Goal: Task Accomplishment & Management: Complete application form

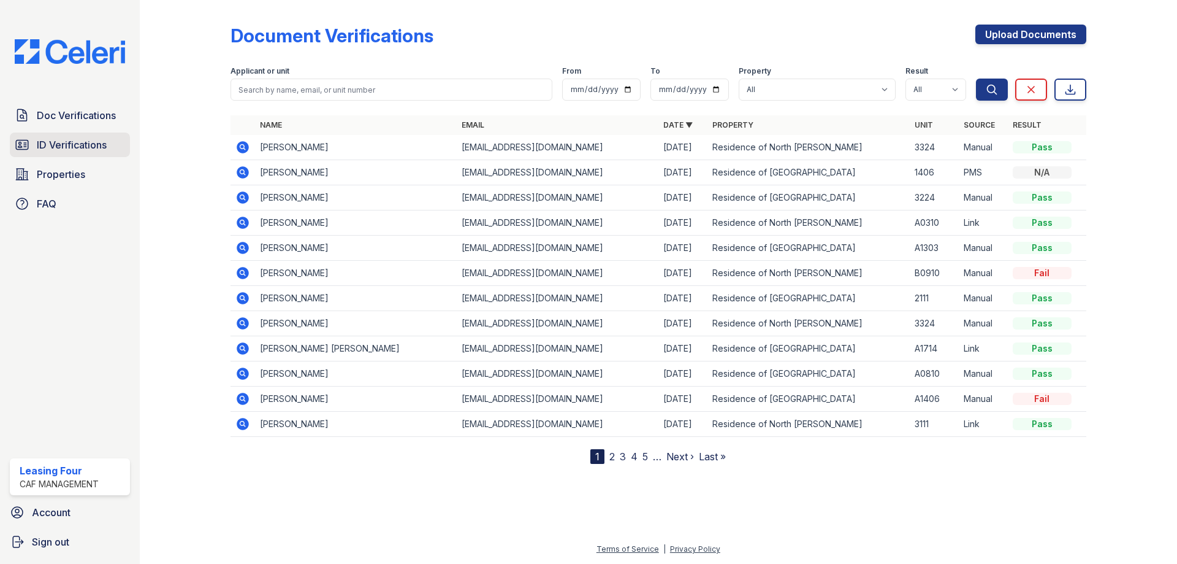
click at [54, 145] on span "ID Verifications" at bounding box center [72, 144] width 70 height 15
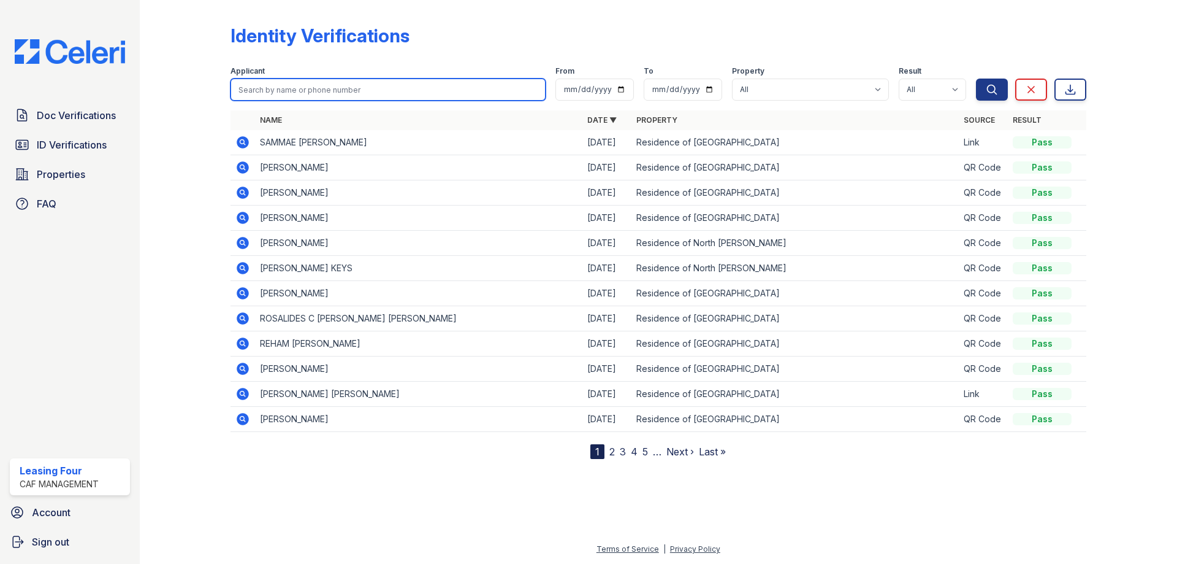
click at [308, 83] on input "search" at bounding box center [388, 89] width 315 height 22
type input "[PERSON_NAME]"
click at [976, 78] on button "Search" at bounding box center [992, 89] width 32 height 22
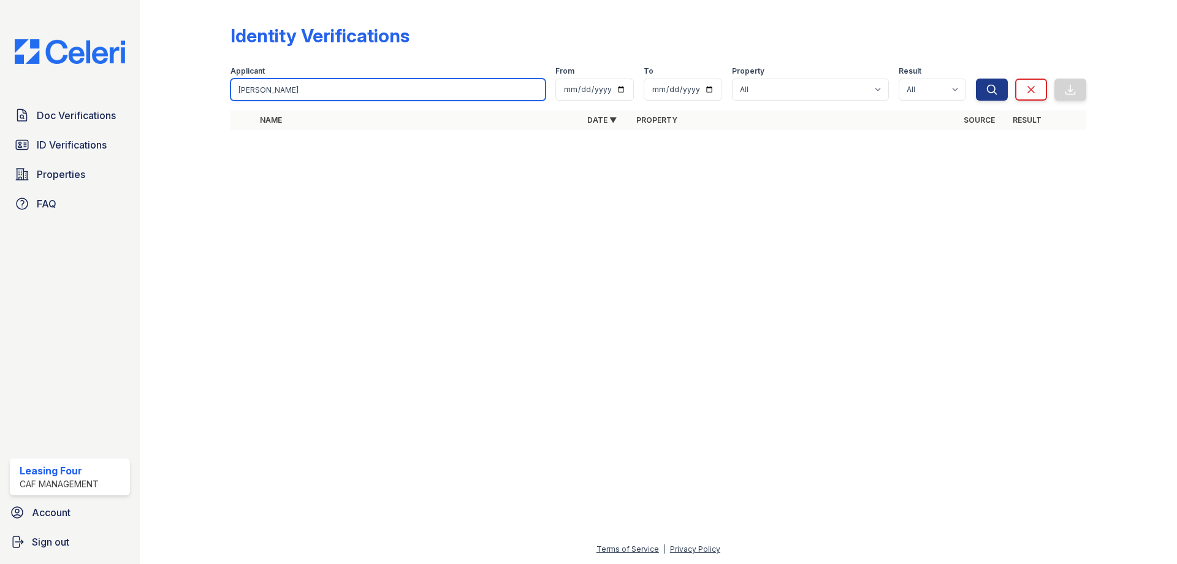
click at [326, 86] on input "[PERSON_NAME]" at bounding box center [388, 89] width 315 height 22
click at [323, 86] on input "[PERSON_NAME]" at bounding box center [388, 89] width 315 height 22
click at [320, 86] on input "[PERSON_NAME]" at bounding box center [388, 89] width 315 height 22
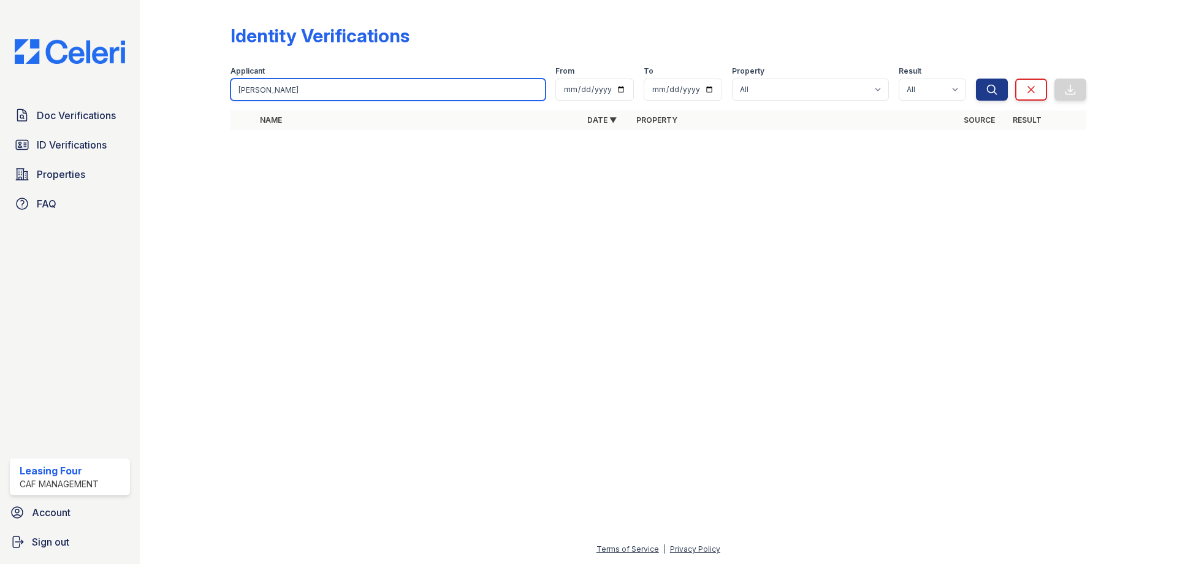
click at [320, 86] on input "[PERSON_NAME]" at bounding box center [388, 89] width 315 height 22
type input "ALISSA"
click at [976, 78] on button "Search" at bounding box center [992, 89] width 32 height 22
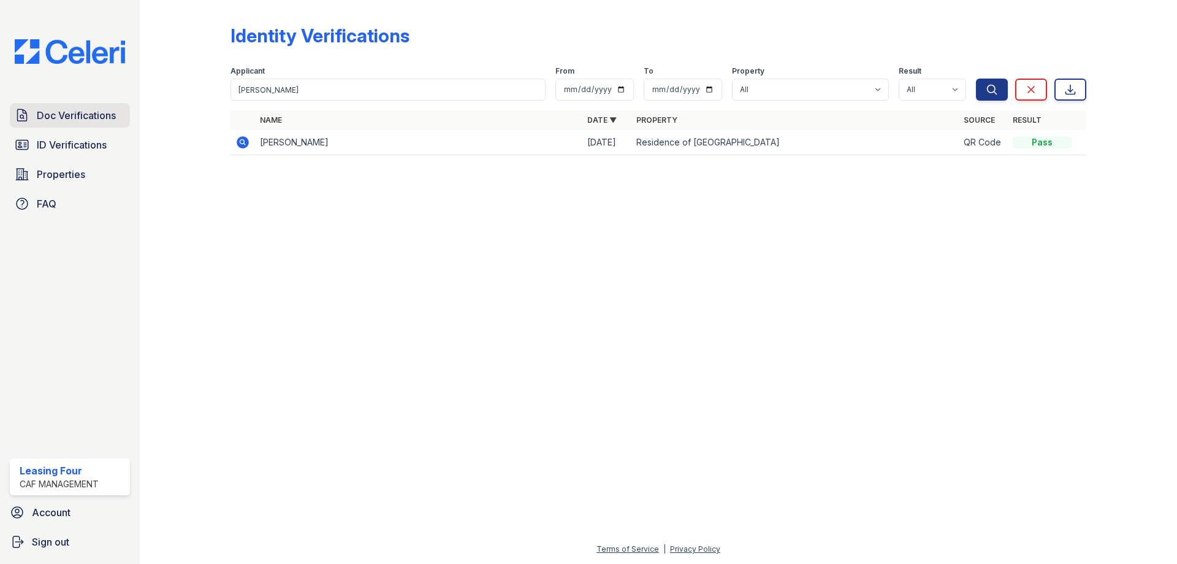
click at [67, 105] on link "Doc Verifications" at bounding box center [70, 115] width 120 height 25
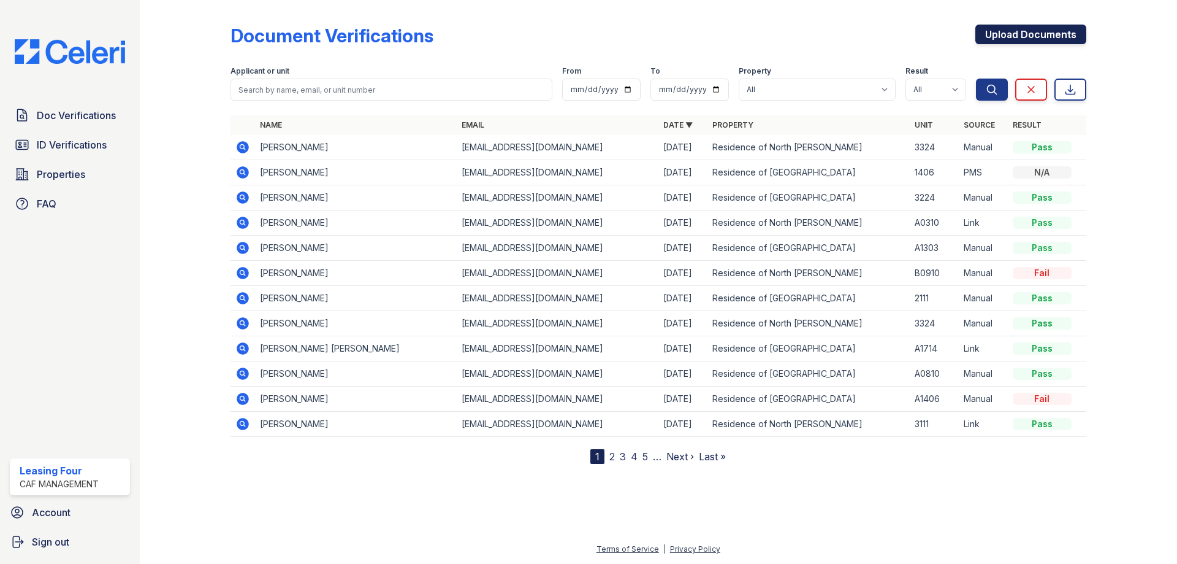
click at [1057, 34] on link "Upload Documents" at bounding box center [1031, 35] width 111 height 20
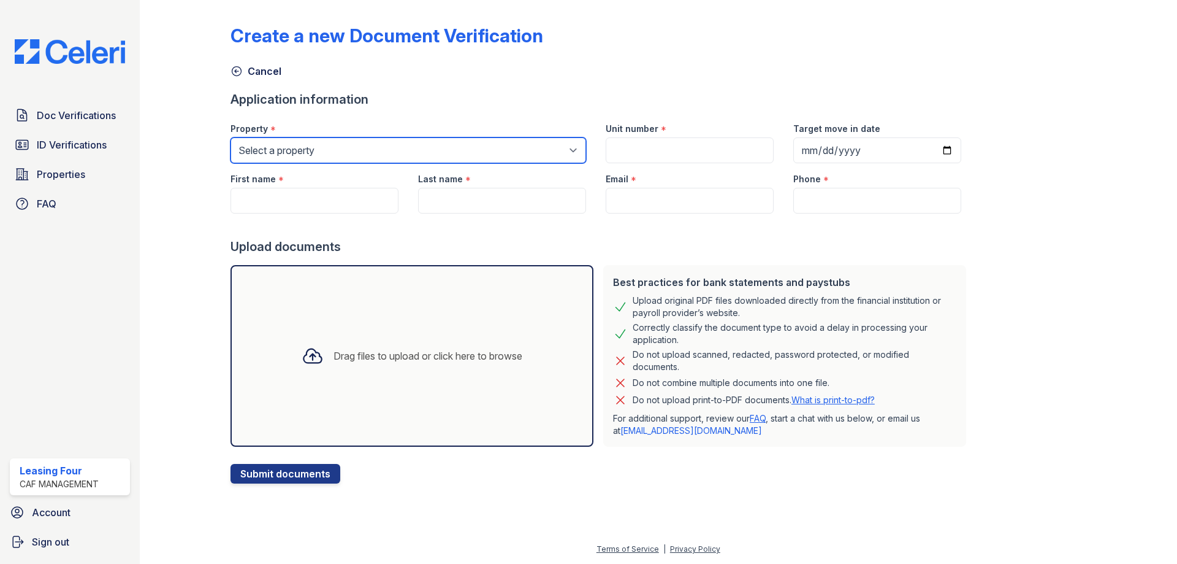
click at [485, 152] on select "Select a property Residence of [GEOGRAPHIC_DATA] of [GEOGRAPHIC_DATA][PERSON_NA…" at bounding box center [409, 150] width 356 height 26
select select "4593"
click at [231, 137] on select "Select a property Residence of [GEOGRAPHIC_DATA] of [GEOGRAPHIC_DATA][PERSON_NA…" at bounding box center [409, 150] width 356 height 26
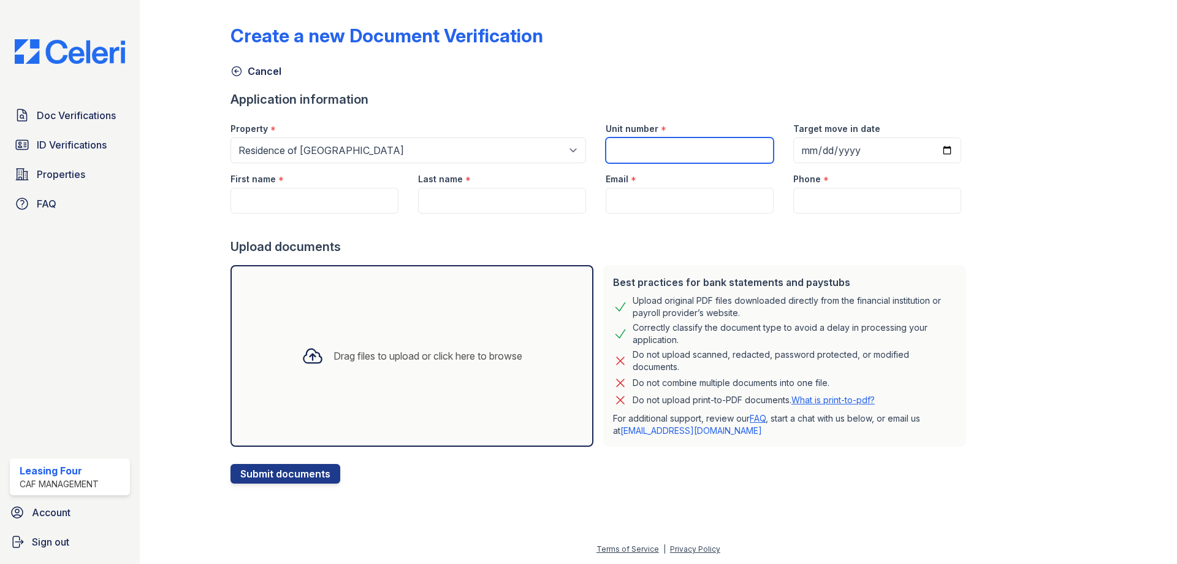
click at [646, 150] on input "Unit number" at bounding box center [690, 150] width 168 height 26
type input "A0611"
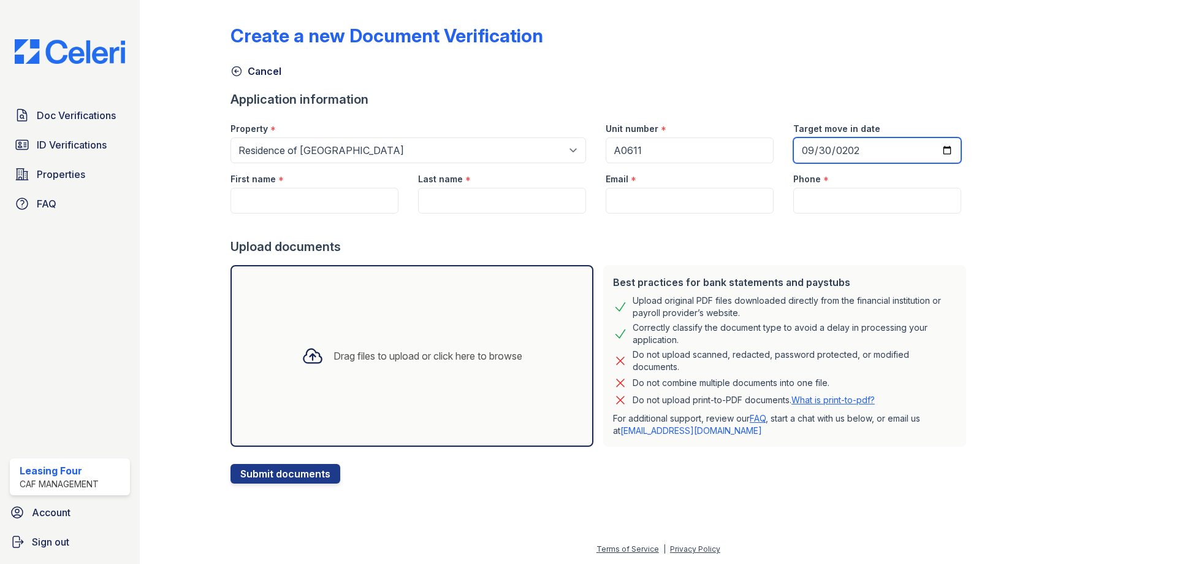
type input "2025-09-30"
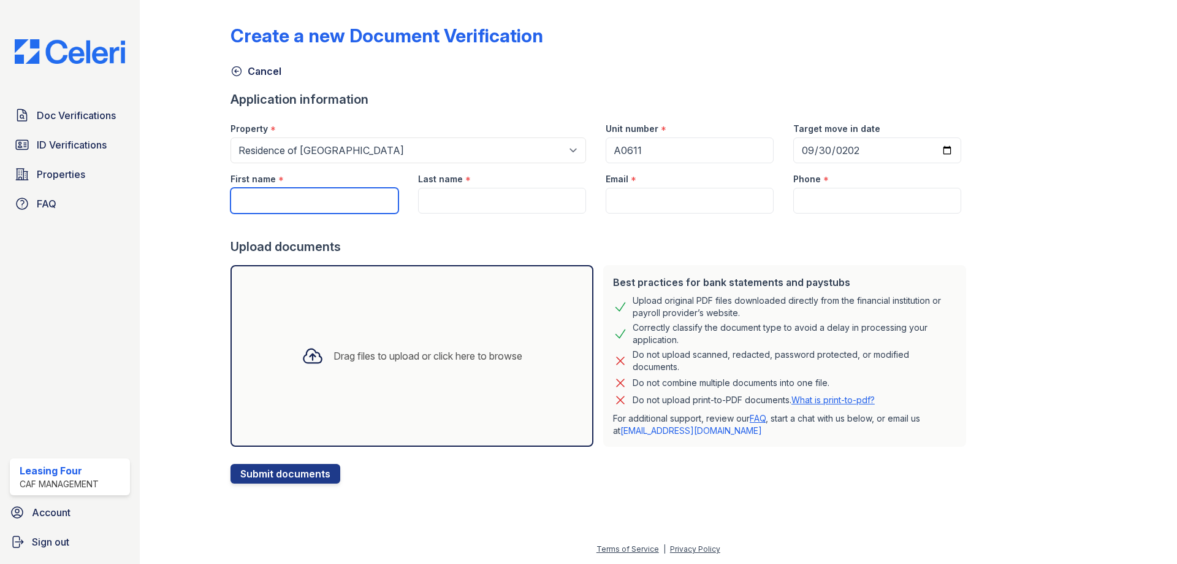
drag, startPoint x: 375, startPoint y: 207, endPoint x: 329, endPoint y: 197, distance: 47.8
click at [375, 207] on input "First name" at bounding box center [315, 201] width 168 height 26
type input "[PERSON_NAME]"
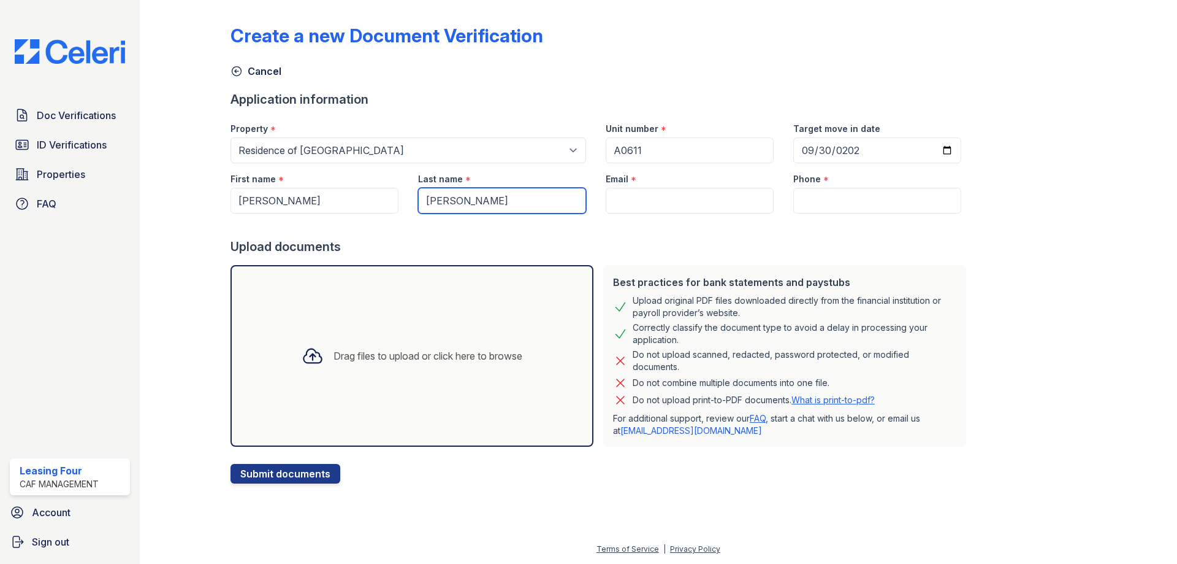
type input "[PERSON_NAME]"
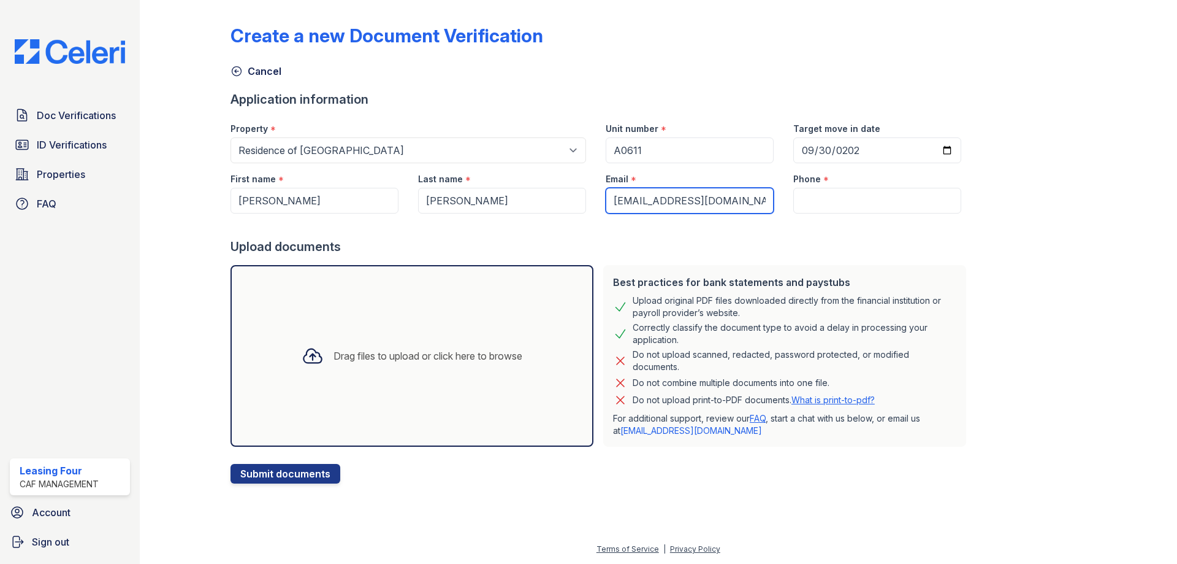
type input "[EMAIL_ADDRESS][DOMAIN_NAME]"
paste input "(214) 995-2719"
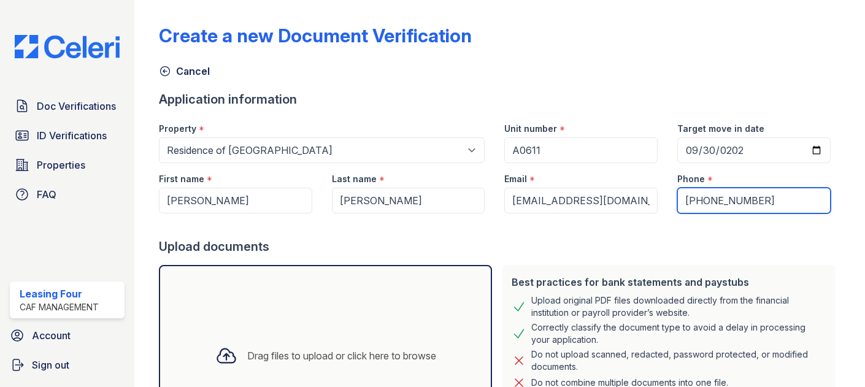
type input "(214) 995-2719"
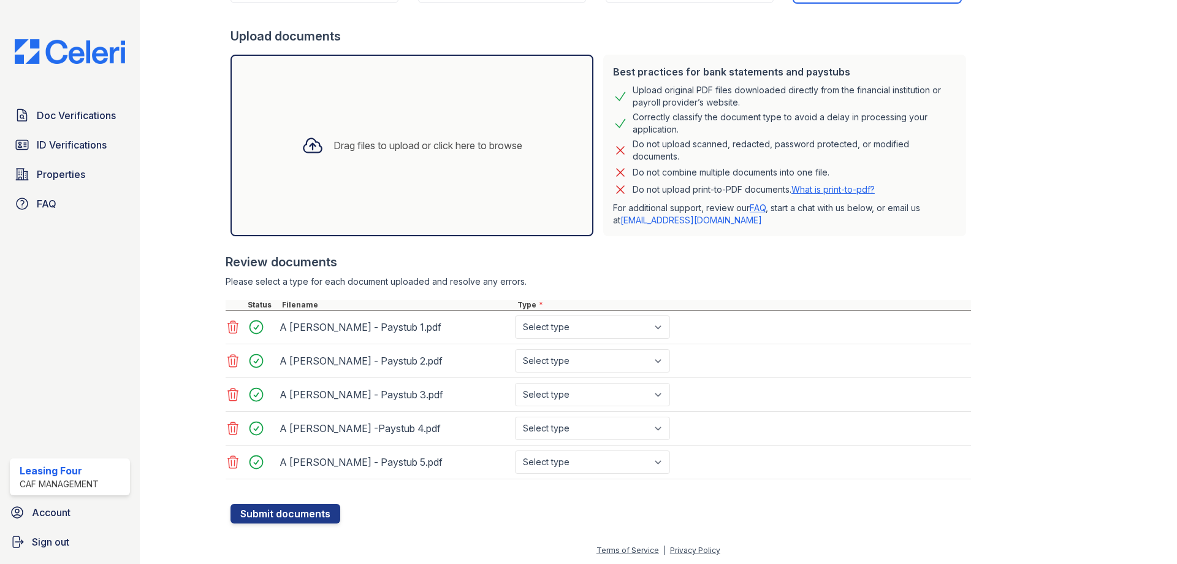
scroll to position [212, 0]
click at [573, 332] on select "Select type Paystub Bank Statement Offer Letter Tax Documents Benefit Award Let…" at bounding box center [592, 325] width 155 height 23
select select "paystub"
click at [515, 314] on select "Select type Paystub Bank Statement Offer Letter Tax Documents Benefit Award Let…" at bounding box center [592, 325] width 155 height 23
drag, startPoint x: 573, startPoint y: 356, endPoint x: 573, endPoint y: 362, distance: 6.2
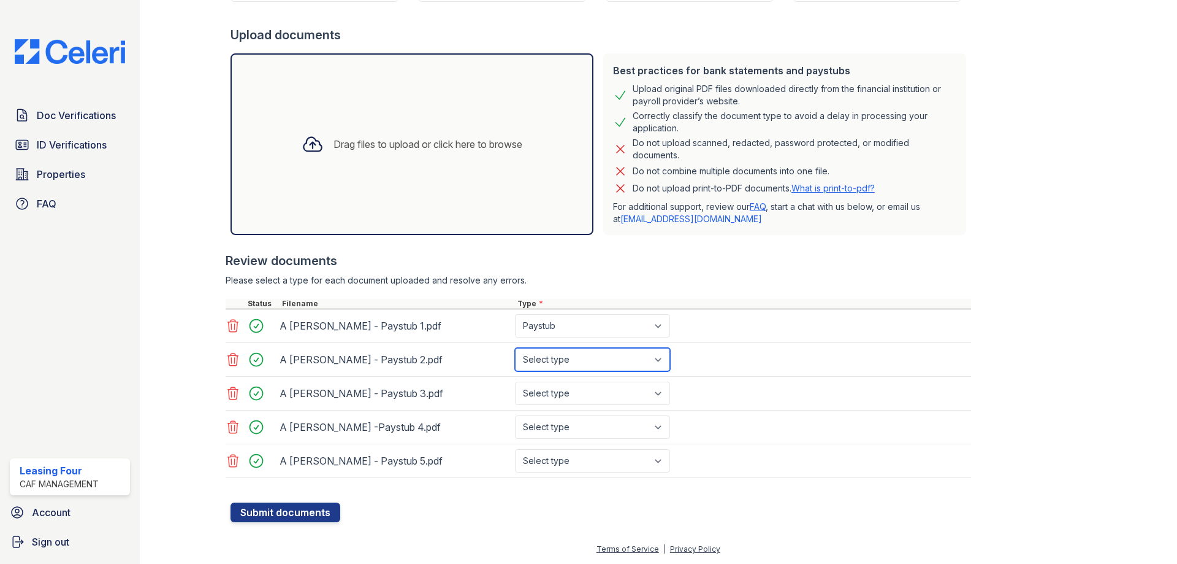
click at [573, 356] on select "Select type Paystub Bank Statement Offer Letter Tax Documents Benefit Award Let…" at bounding box center [592, 359] width 155 height 23
select select "paystub"
click at [515, 348] on select "Select type Paystub Bank Statement Offer Letter Tax Documents Benefit Award Let…" at bounding box center [592, 359] width 155 height 23
drag, startPoint x: 568, startPoint y: 391, endPoint x: 568, endPoint y: 401, distance: 10.4
click at [568, 391] on select "Select type Paystub Bank Statement Offer Letter Tax Documents Benefit Award Let…" at bounding box center [592, 392] width 155 height 23
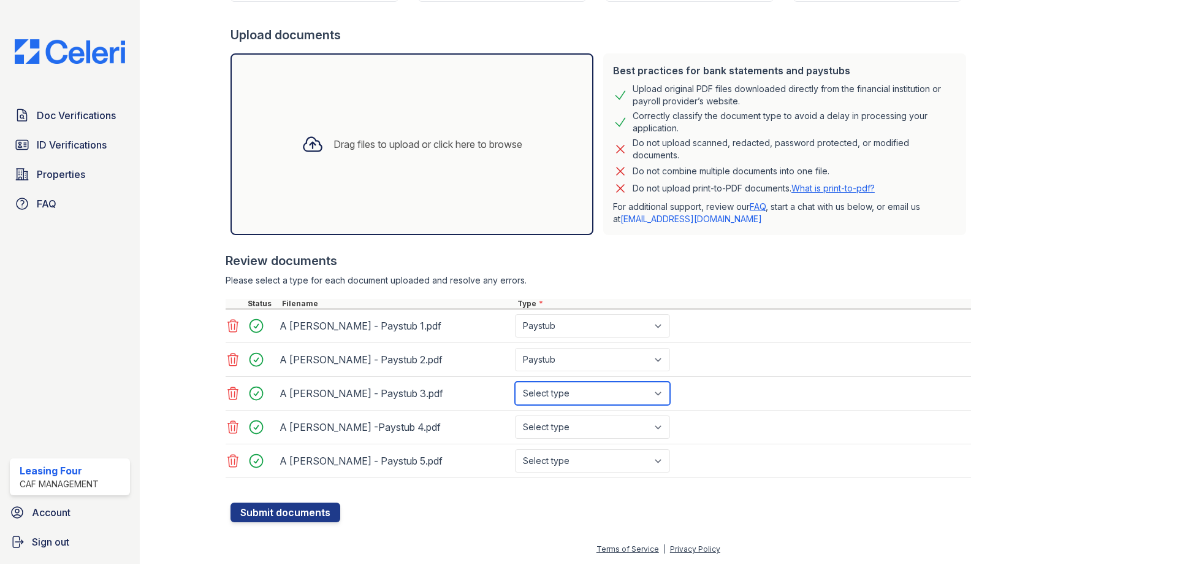
select select "paystub"
click at [515, 381] on select "Select type Paystub Bank Statement Offer Letter Tax Documents Benefit Award Let…" at bounding box center [592, 392] width 155 height 23
click at [566, 442] on div "A Jones -Paystub 4.pdf Select type Paystub Bank Statement Offer Letter Tax Docu…" at bounding box center [599, 427] width 746 height 34
click at [565, 431] on select "Select type Paystub Bank Statement Offer Letter Tax Documents Benefit Award Let…" at bounding box center [592, 426] width 155 height 23
select select "paystub"
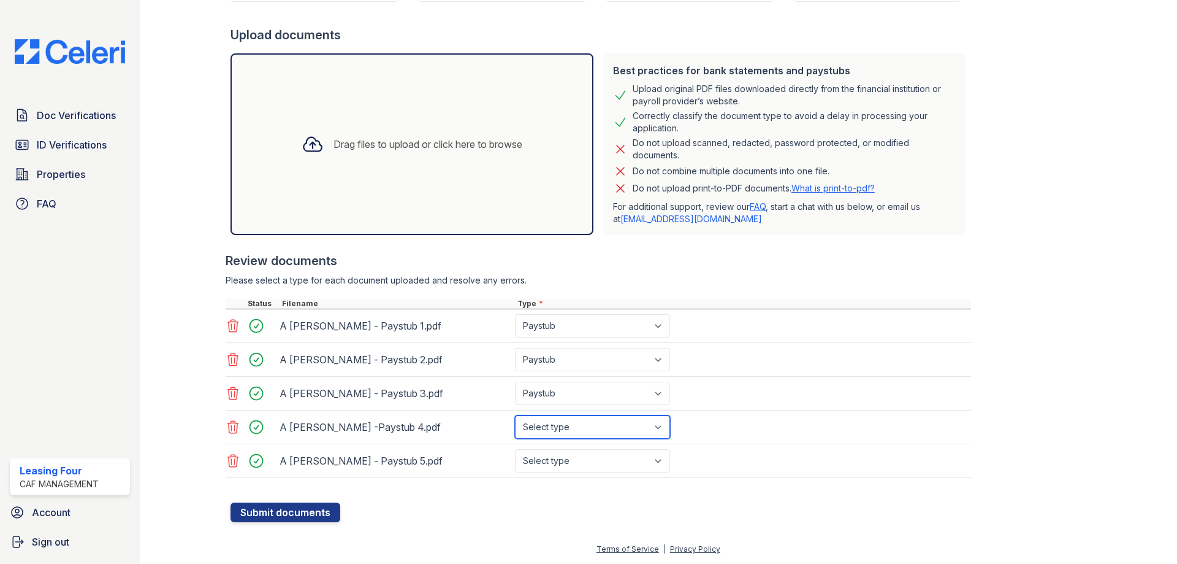
click at [515, 415] on select "Select type Paystub Bank Statement Offer Letter Tax Documents Benefit Award Let…" at bounding box center [592, 426] width 155 height 23
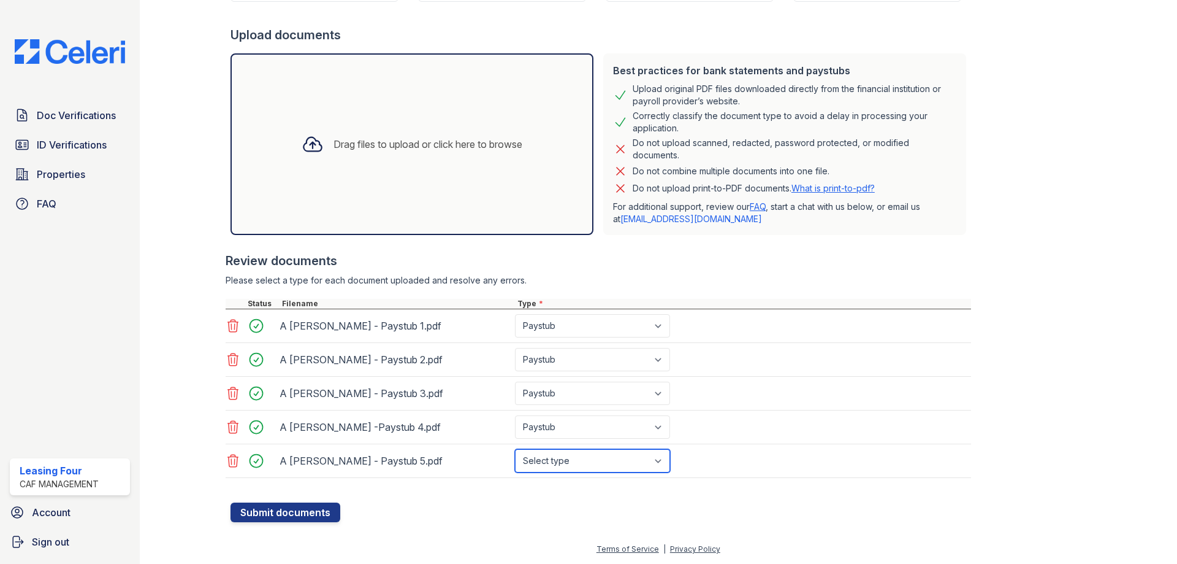
click at [562, 464] on select "Select type Paystub Bank Statement Offer Letter Tax Documents Benefit Award Let…" at bounding box center [592, 460] width 155 height 23
select select "paystub"
click at [515, 449] on select "Select type Paystub Bank Statement Offer Letter Tax Documents Benefit Award Let…" at bounding box center [592, 460] width 155 height 23
click at [275, 511] on button "Submit documents" at bounding box center [286, 512] width 110 height 20
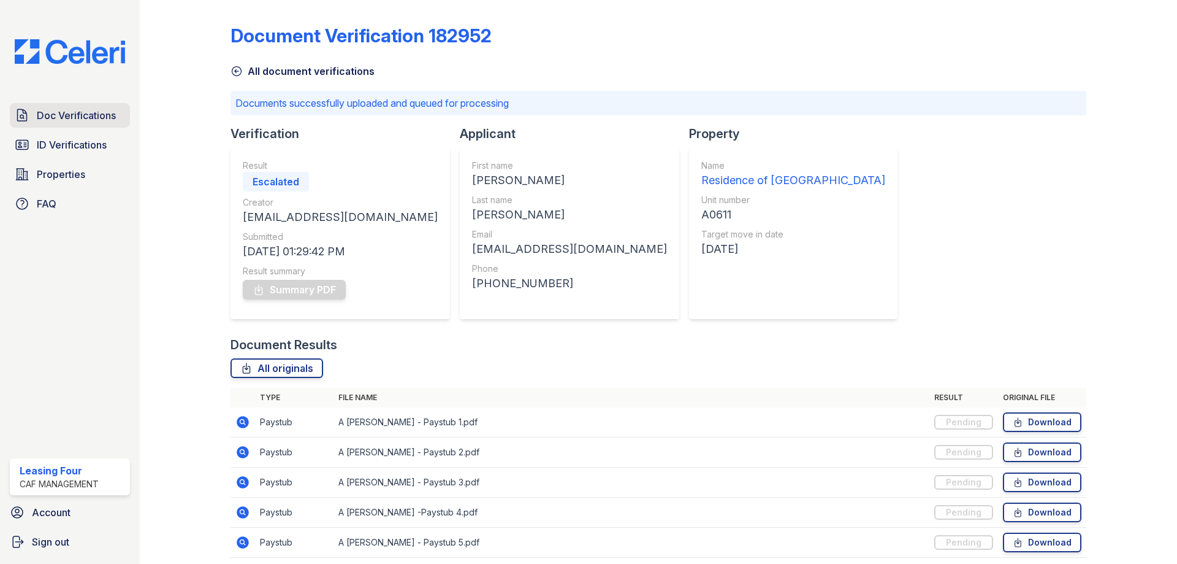
click at [93, 121] on span "Doc Verifications" at bounding box center [76, 115] width 79 height 15
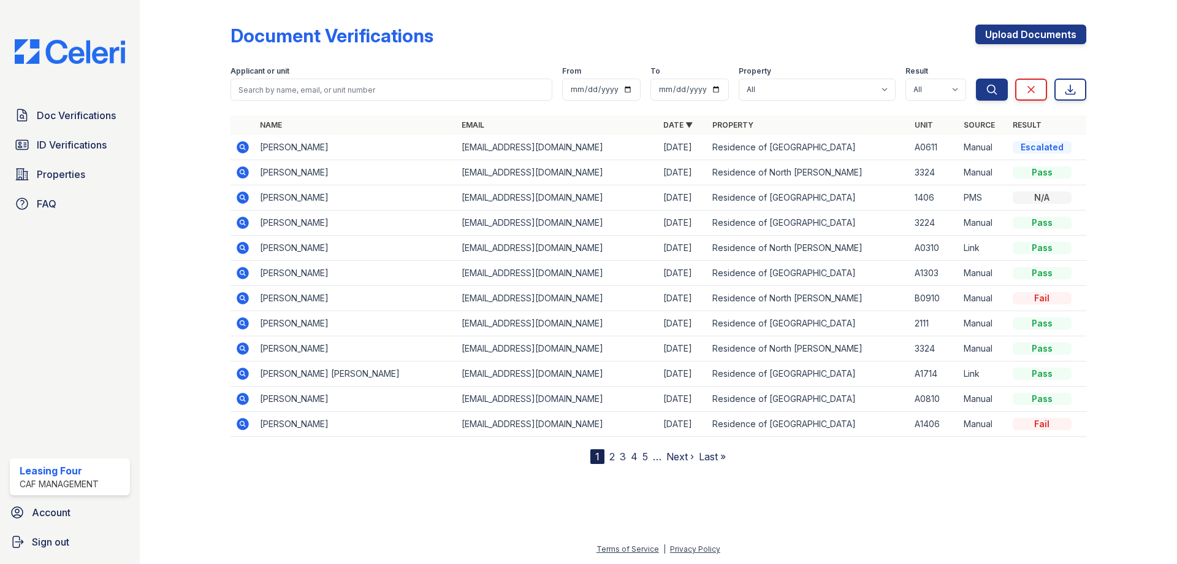
click at [240, 148] on icon at bounding box center [243, 147] width 12 height 12
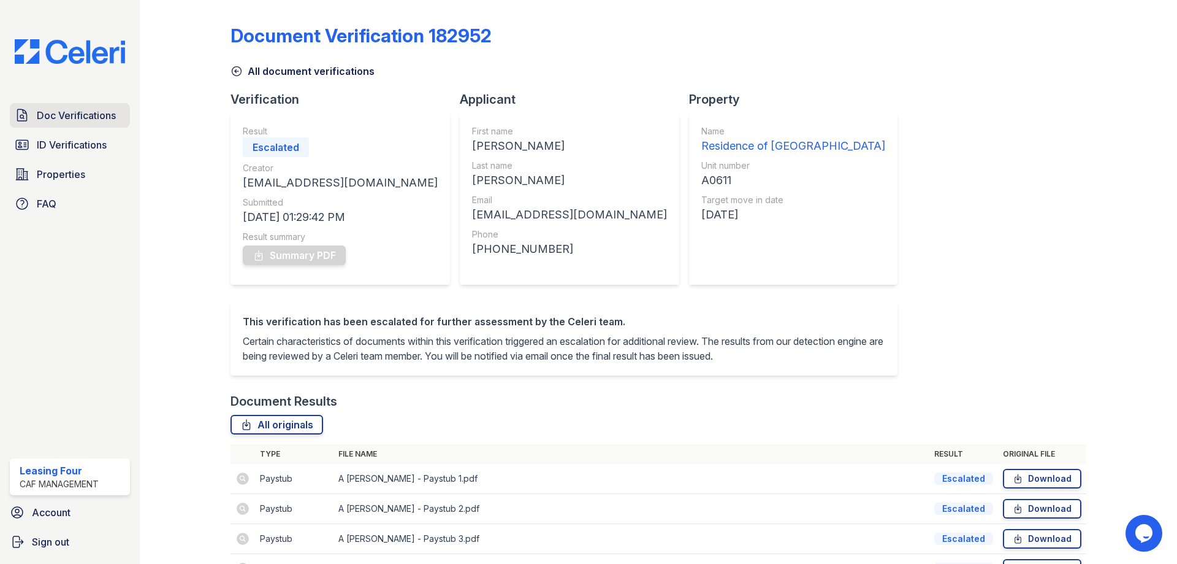
click at [84, 106] on link "Doc Verifications" at bounding box center [70, 115] width 120 height 25
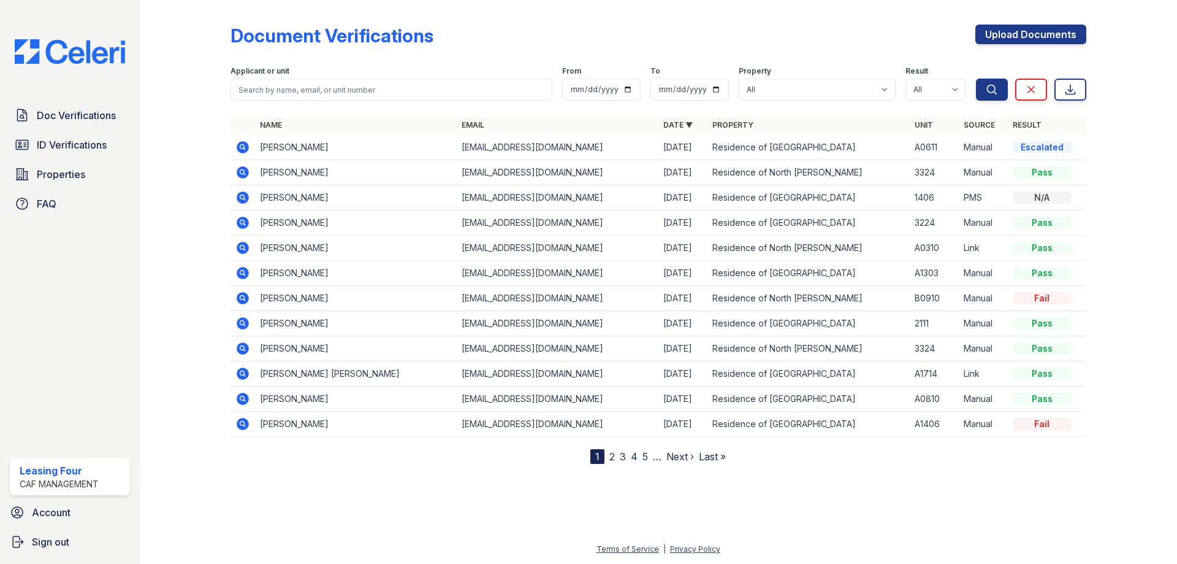
click at [245, 147] on icon at bounding box center [243, 147] width 12 height 12
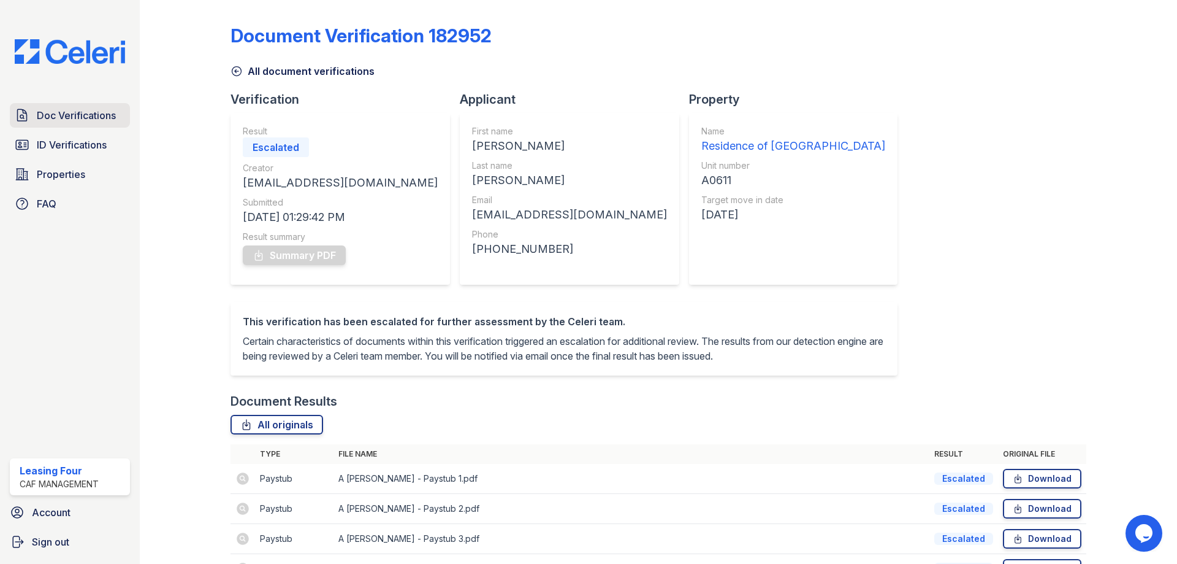
click at [58, 111] on span "Doc Verifications" at bounding box center [76, 115] width 79 height 15
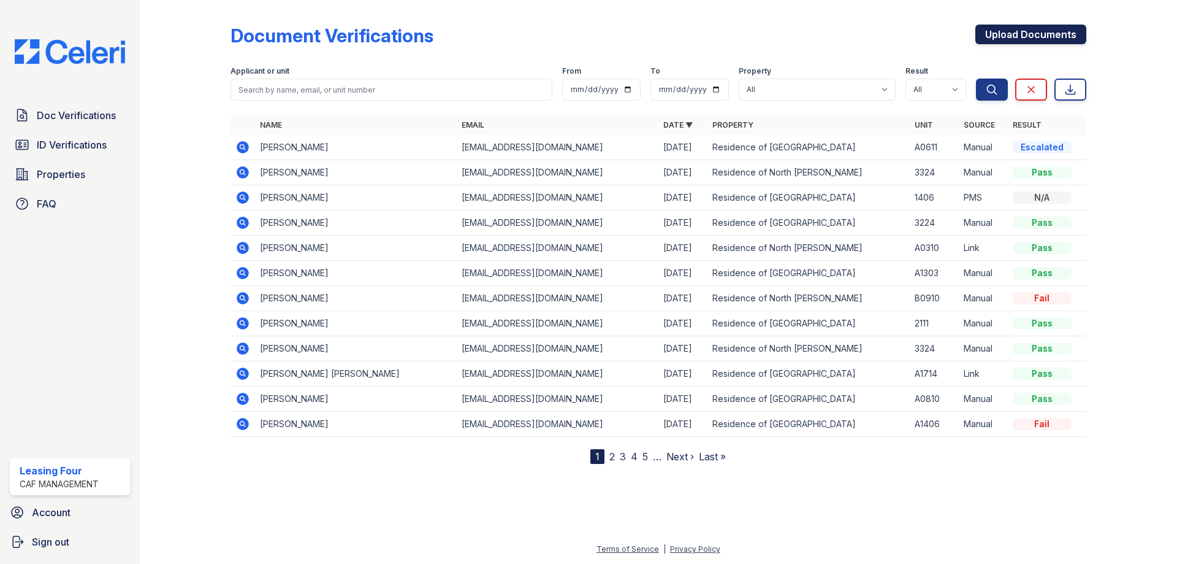
click at [1004, 34] on link "Upload Documents" at bounding box center [1031, 35] width 111 height 20
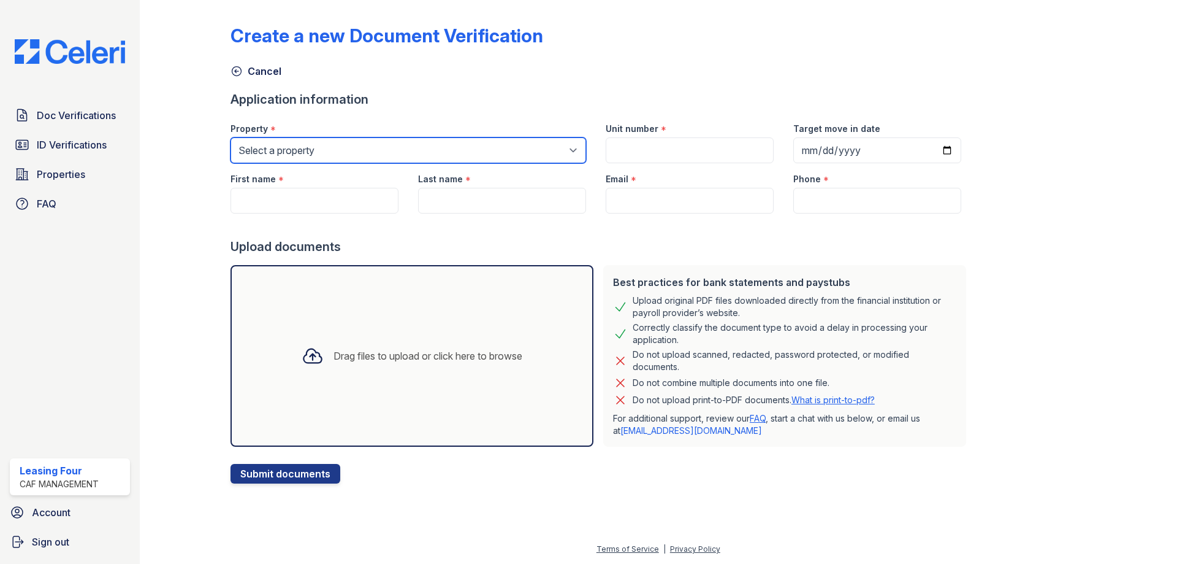
click at [414, 156] on select "Select a property Residence of North Dallas Residence of North Dallas II" at bounding box center [409, 150] width 356 height 26
select select "4593"
click at [231, 137] on select "Select a property Residence of North Dallas Residence of North Dallas II" at bounding box center [409, 150] width 356 height 26
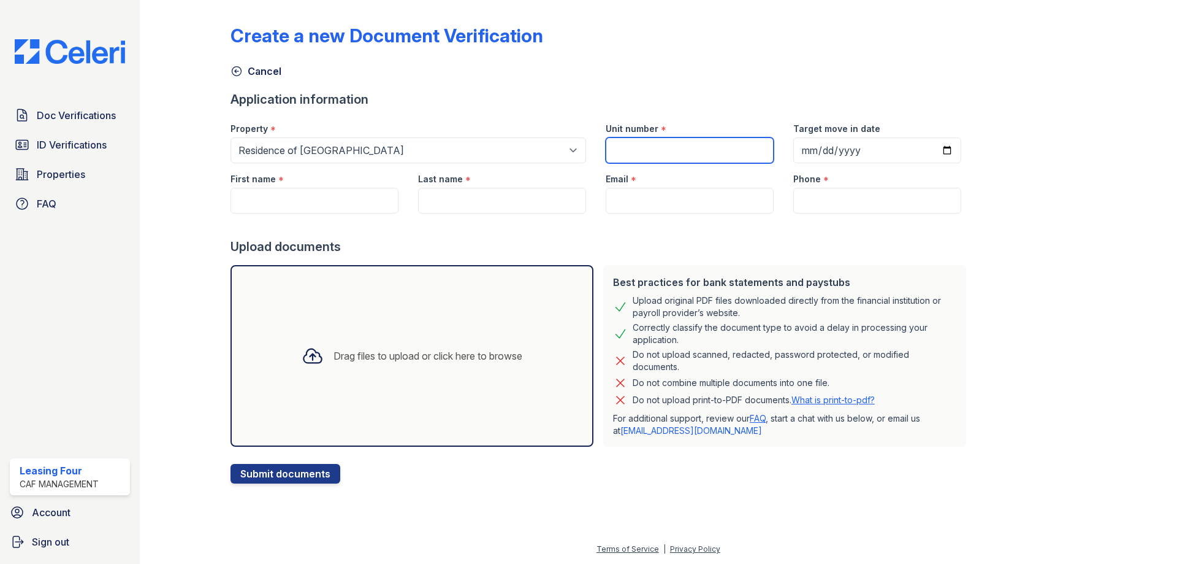
click at [645, 145] on input "Unit number" at bounding box center [690, 150] width 168 height 26
type input "S"
type input "A0611"
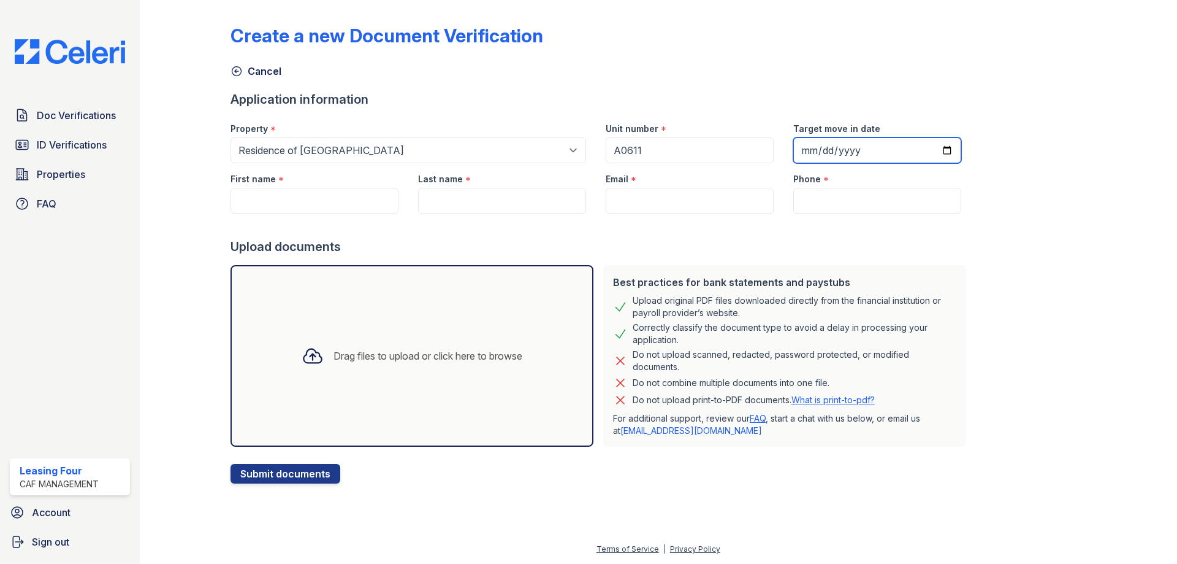
click at [811, 149] on input "Target move in date" at bounding box center [878, 150] width 168 height 26
click at [794, 150] on input "Target move in date" at bounding box center [878, 150] width 168 height 26
type input "2025-09-30"
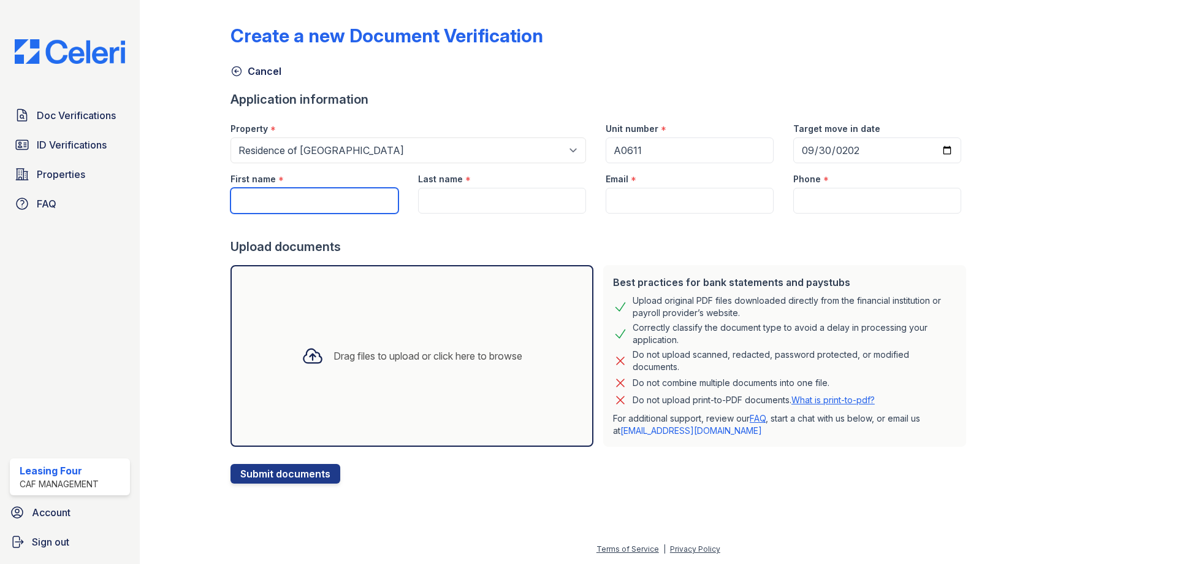
drag, startPoint x: 259, startPoint y: 212, endPoint x: 262, endPoint y: 186, distance: 25.3
click at [259, 212] on input "First name" at bounding box center [315, 201] width 168 height 26
type input "[PERSON_NAME]"
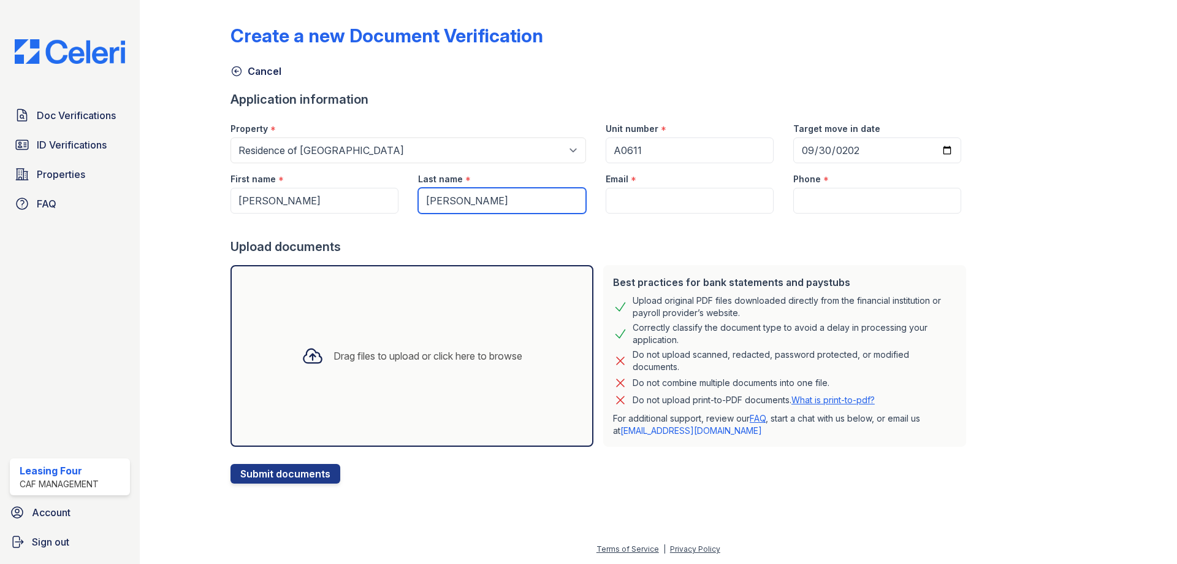
type input "[PERSON_NAME]"
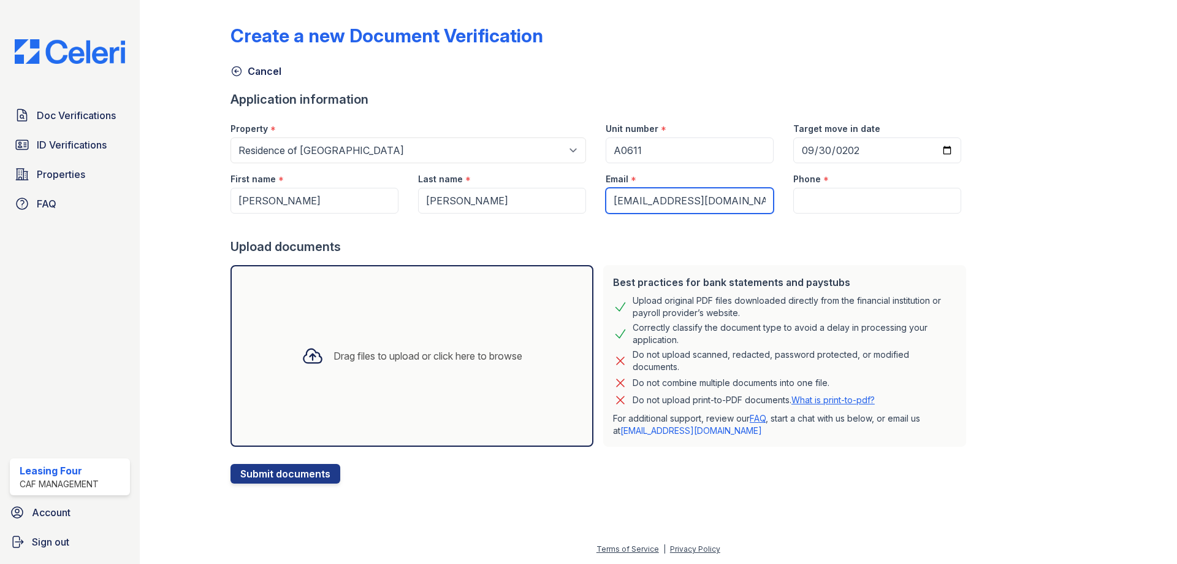
type input "[EMAIL_ADDRESS][DOMAIN_NAME]"
paste input "(214) 995-2719"
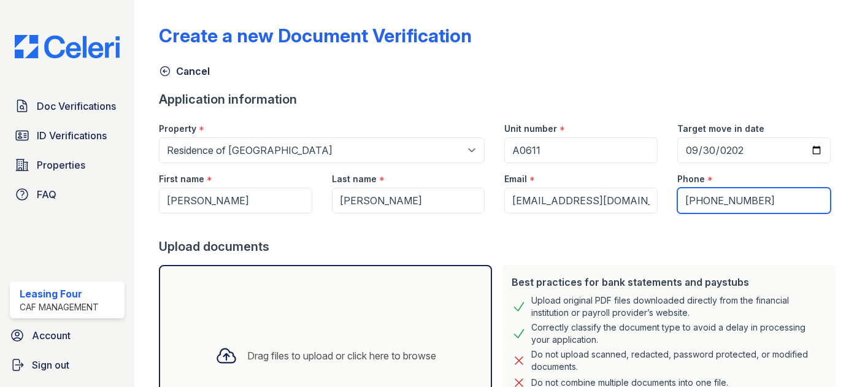
type input "(214) 995-2719"
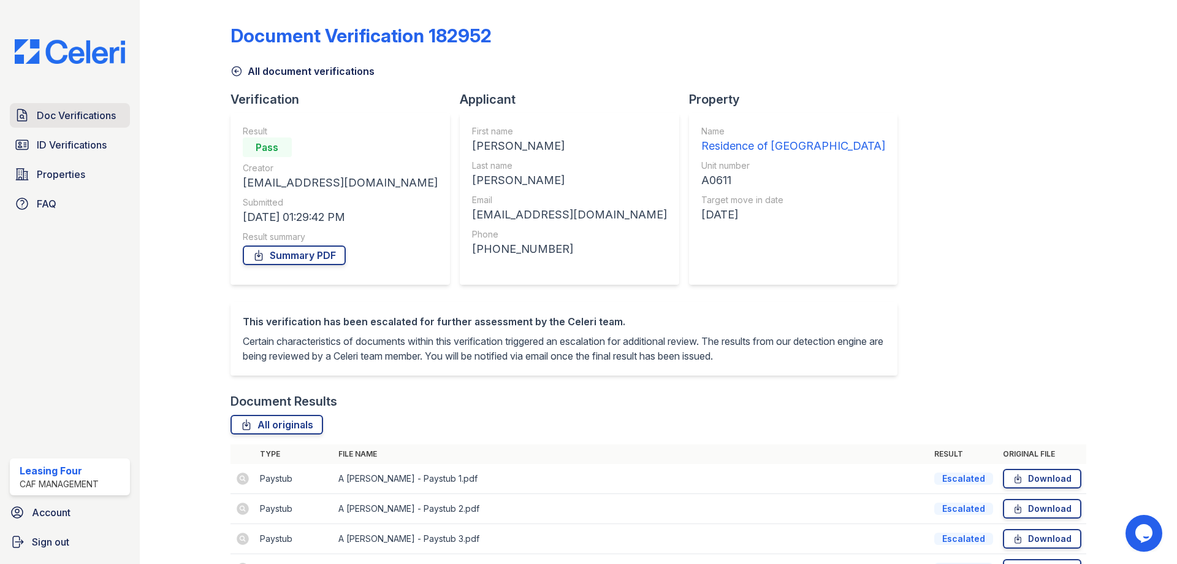
click at [70, 115] on span "Doc Verifications" at bounding box center [76, 115] width 79 height 15
